Goal: Information Seeking & Learning: Learn about a topic

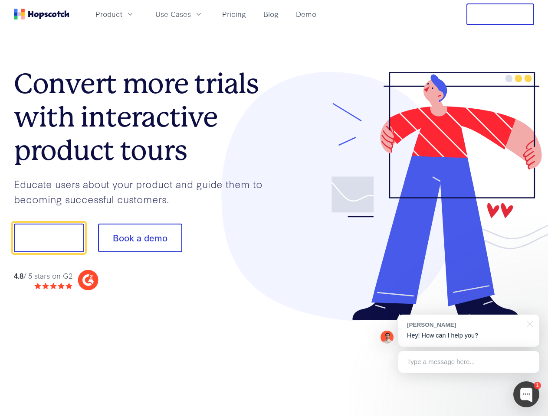
click at [274, 208] on div at bounding box center [404, 196] width 260 height 249
click at [122, 14] on span "Product" at bounding box center [108, 14] width 27 height 11
click at [191, 14] on span "Use Cases" at bounding box center [173, 14] width 36 height 11
click at [500, 14] on button "Free Trial" at bounding box center [500, 14] width 68 height 22
click at [49, 238] on button "Show me!" at bounding box center [49, 238] width 70 height 29
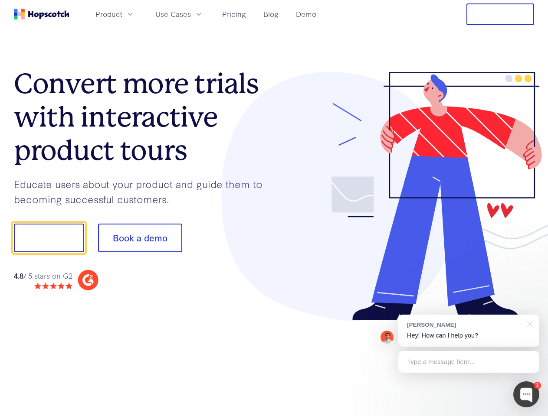
click at [140, 238] on button "Book a demo" at bounding box center [140, 238] width 84 height 29
click at [526, 395] on div at bounding box center [526, 395] width 26 height 26
click at [468, 331] on div "[PERSON_NAME] Hey! How can I help you?" at bounding box center [468, 331] width 141 height 32
click at [528, 323] on div at bounding box center [457, 236] width 163 height 289
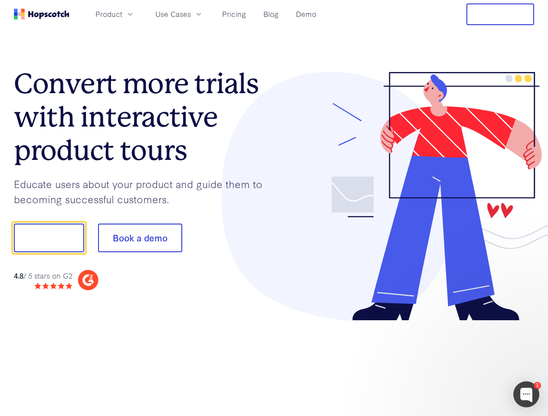
click at [468, 362] on div at bounding box center [457, 295] width 163 height 173
